Goal: Task Accomplishment & Management: Complete application form

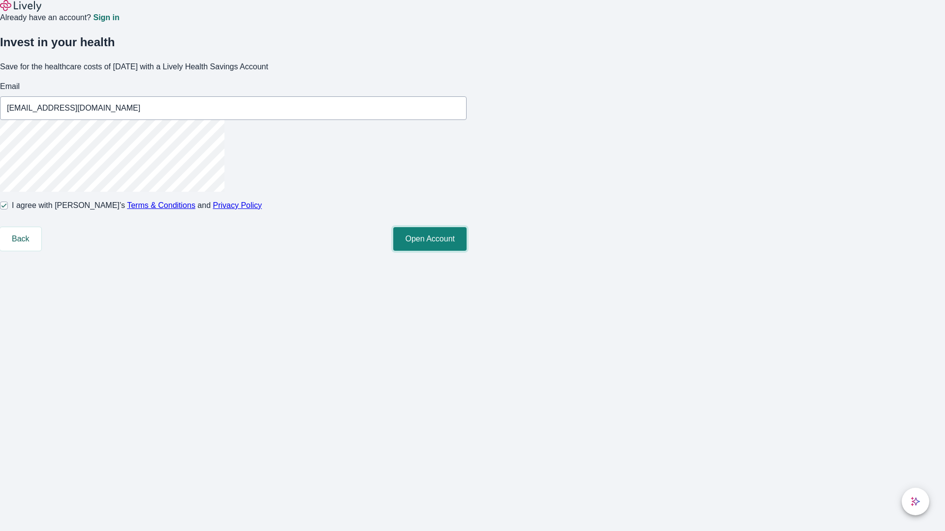
click at [466, 251] on button "Open Account" at bounding box center [429, 239] width 73 height 24
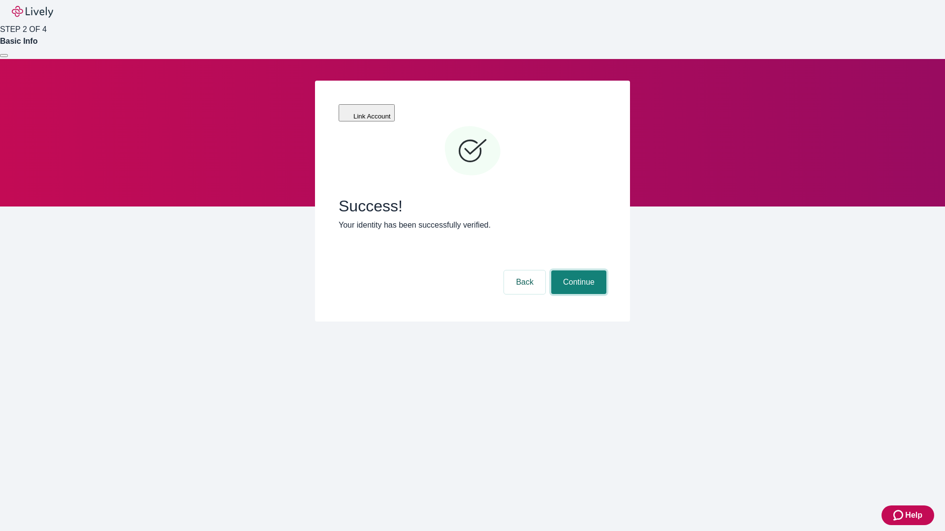
click at [577, 271] on button "Continue" at bounding box center [578, 283] width 55 height 24
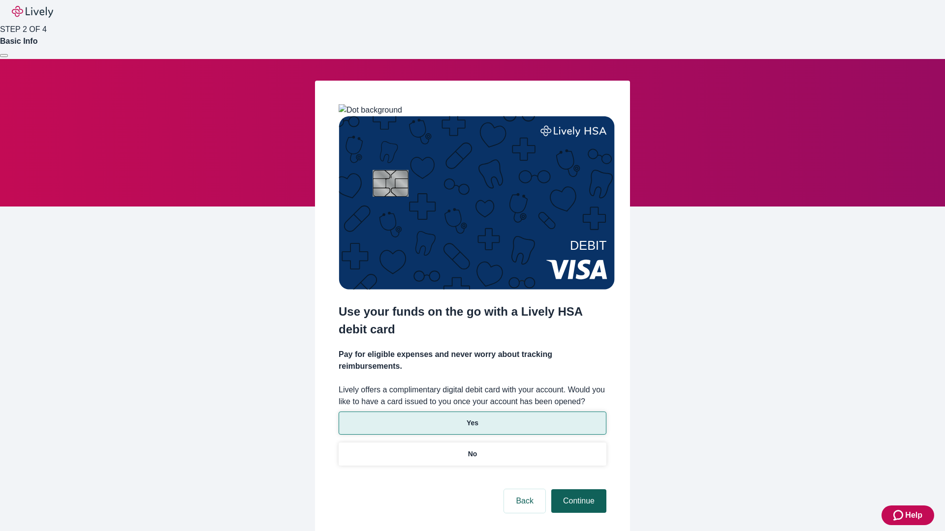
click at [472, 449] on p "No" at bounding box center [472, 454] width 9 height 10
click at [577, 490] on button "Continue" at bounding box center [578, 502] width 55 height 24
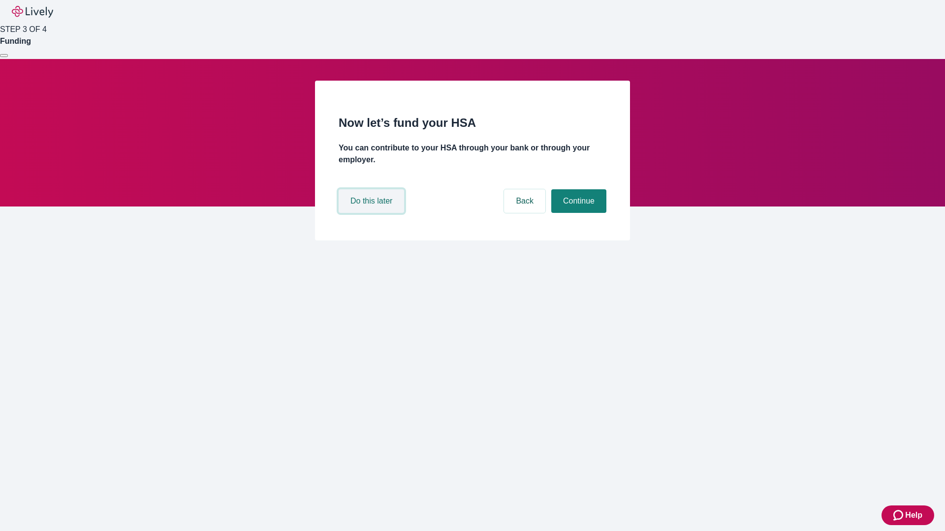
click at [373, 213] on button "Do this later" at bounding box center [371, 201] width 65 height 24
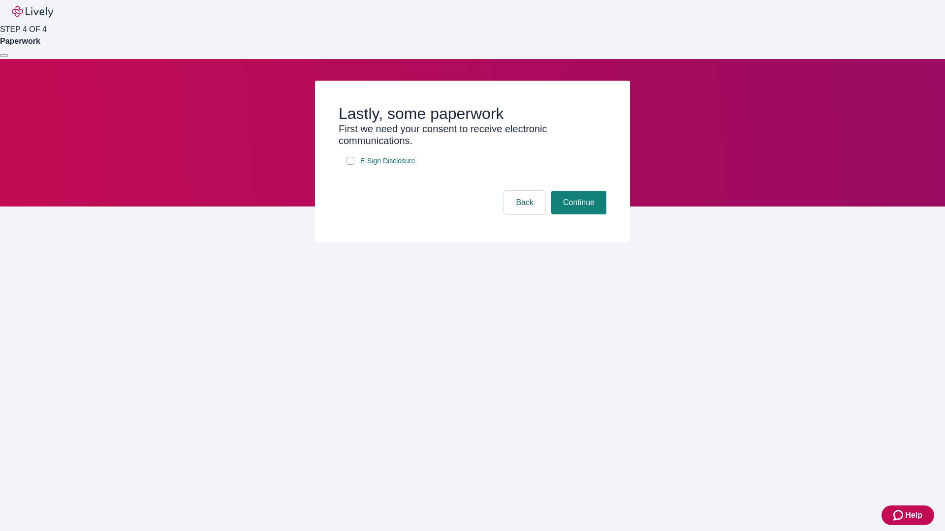
click at [350, 165] on input "E-Sign Disclosure" at bounding box center [350, 161] width 8 height 8
checkbox input "true"
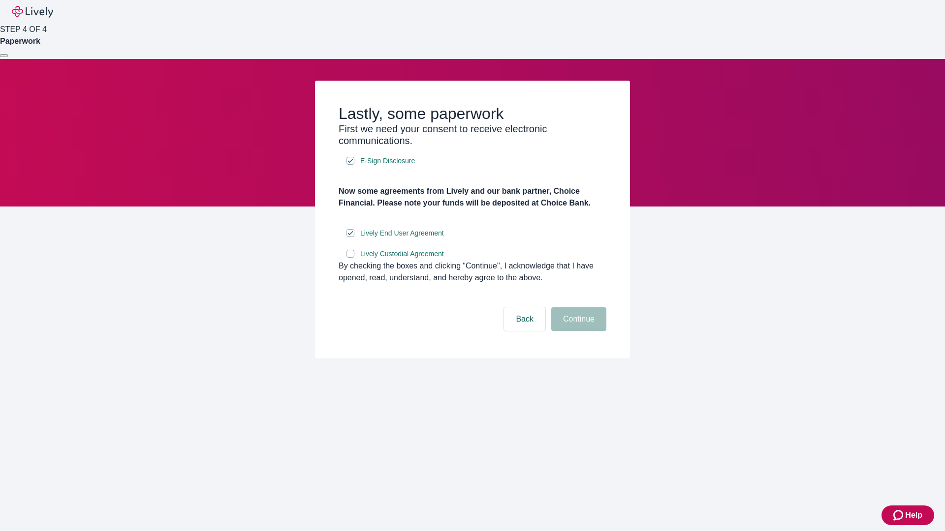
click at [350, 258] on input "Lively Custodial Agreement" at bounding box center [350, 254] width 8 height 8
checkbox input "true"
click at [577, 331] on button "Continue" at bounding box center [578, 320] width 55 height 24
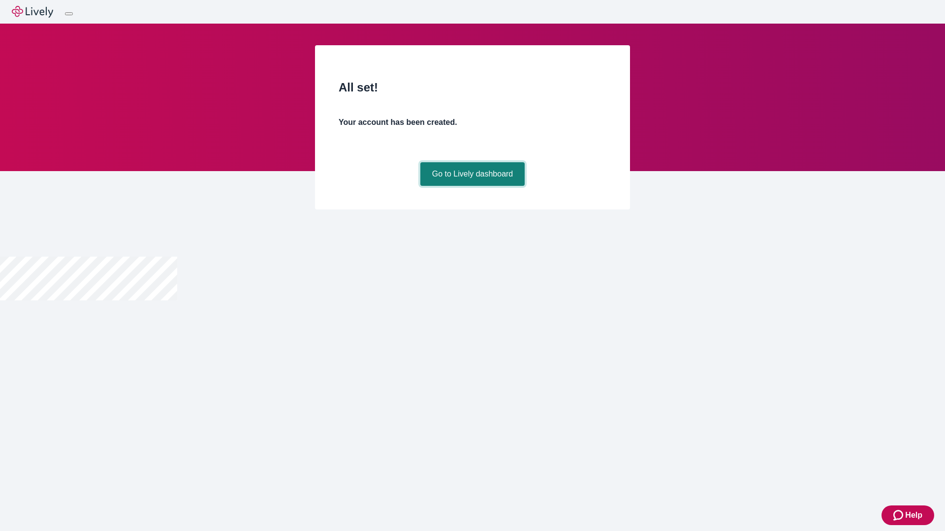
click at [472, 186] on link "Go to Lively dashboard" at bounding box center [472, 174] width 105 height 24
